Goal: Find specific page/section: Find specific page/section

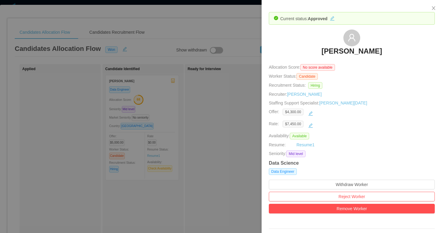
scroll to position [325, 0]
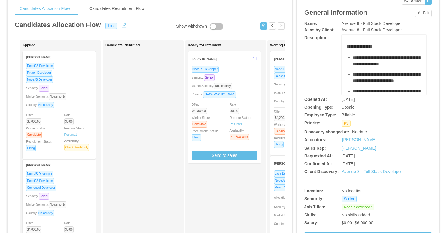
scroll to position [39, 0]
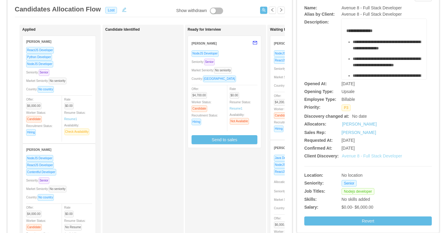
click at [348, 157] on link "Avenue 8 - Full Stack Developer" at bounding box center [372, 155] width 60 height 5
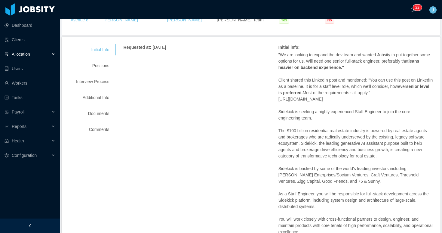
scroll to position [10, 0]
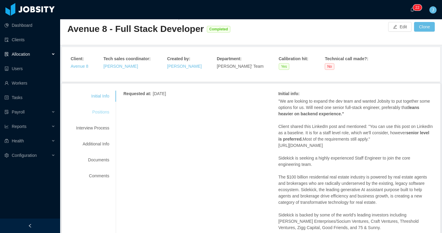
click at [106, 110] on div "Positions" at bounding box center [93, 112] width 48 height 11
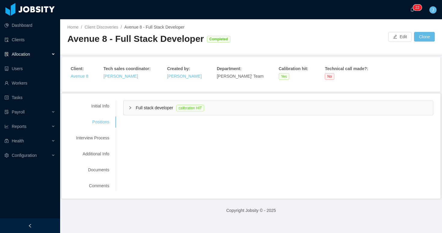
click at [131, 107] on icon "icon: right" at bounding box center [130, 108] width 4 height 4
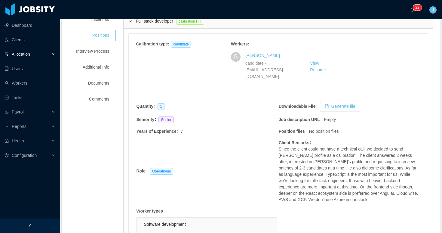
scroll to position [88, 0]
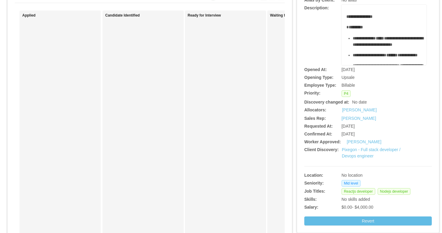
scroll to position [55, 0]
